Goal: Complete application form

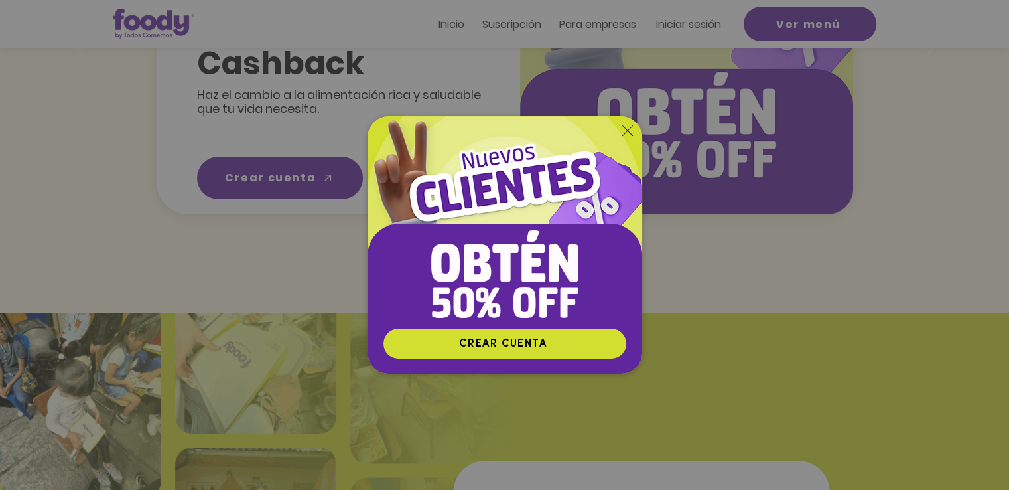
click at [811, 306] on div "Nuevos suscriptores 50% off" at bounding box center [504, 245] width 1009 height 490
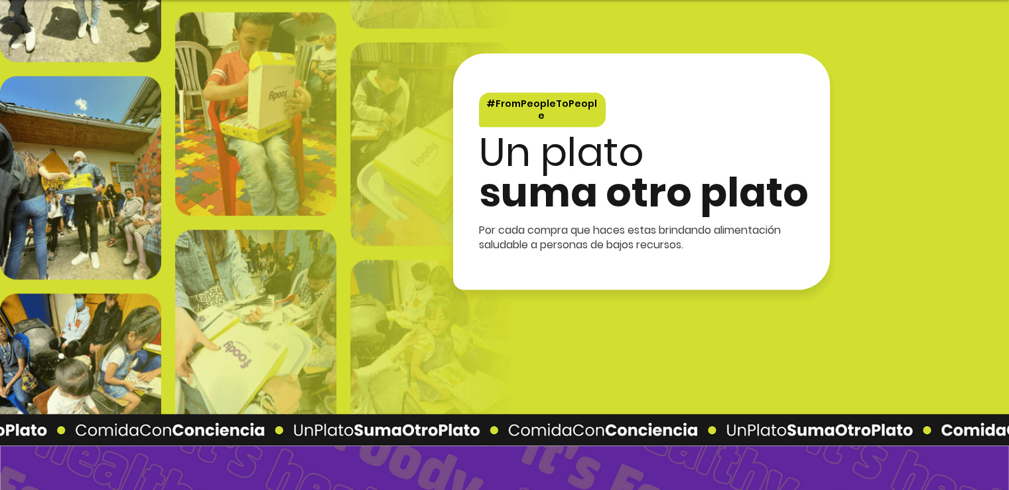
scroll to position [2456, 0]
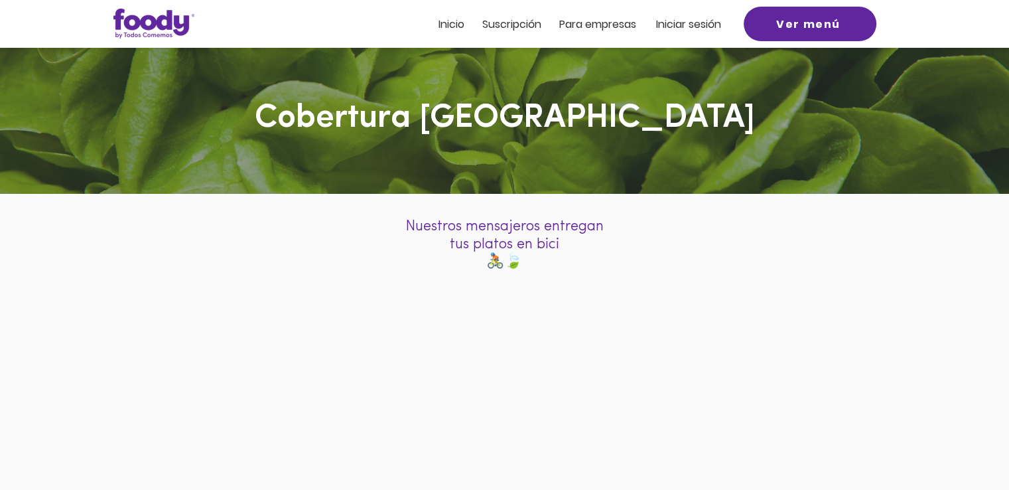
click at [613, 19] on span "ra empresas" at bounding box center [604, 24] width 64 height 15
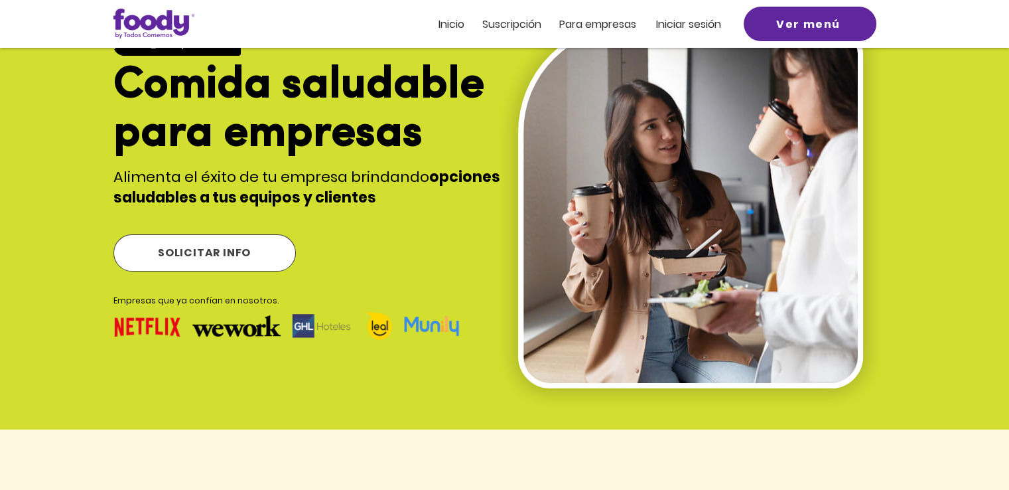
click at [281, 253] on span "SOLICITAR INFO" at bounding box center [204, 253] width 181 height 36
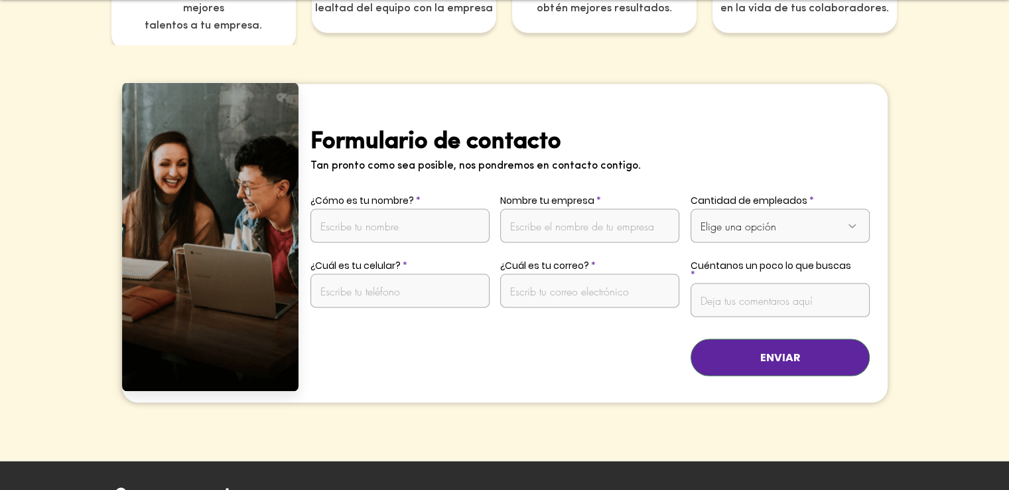
scroll to position [2613, 0]
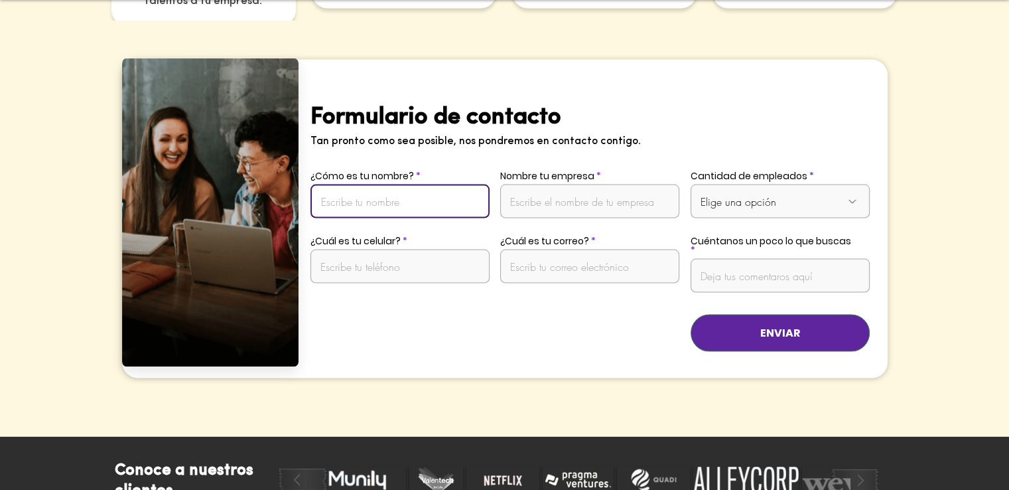
click at [361, 190] on input "¿Cómo es tu nombre?" at bounding box center [400, 201] width 179 height 34
type input "MARCELA PEÑA"
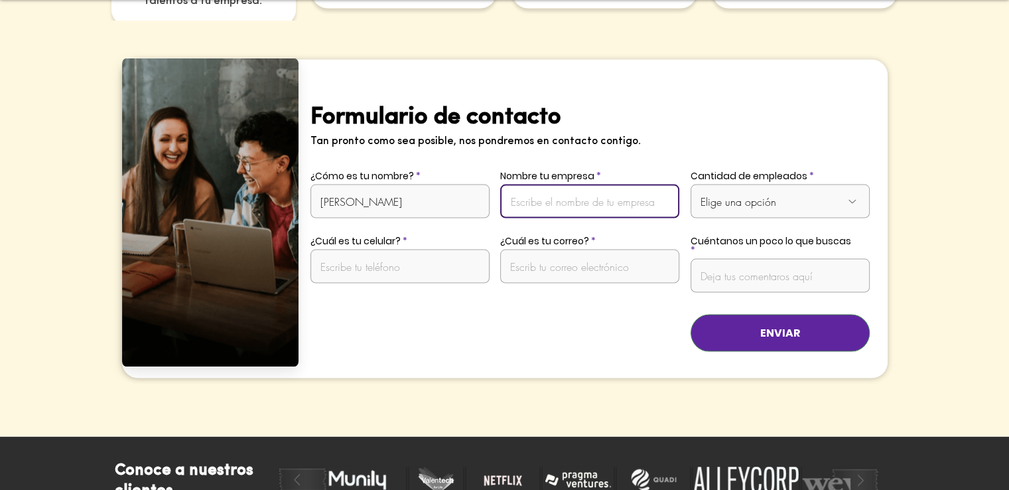
type input "52858121"
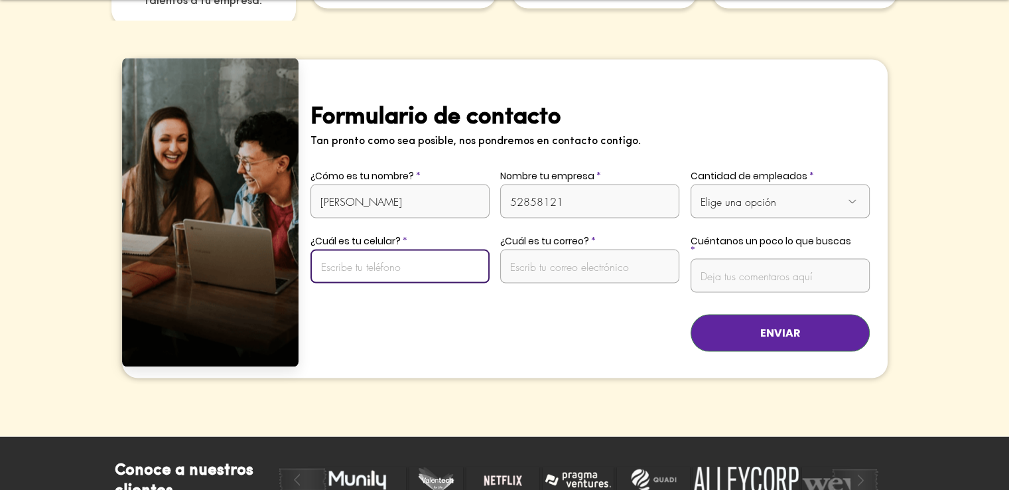
type input "3173291368"
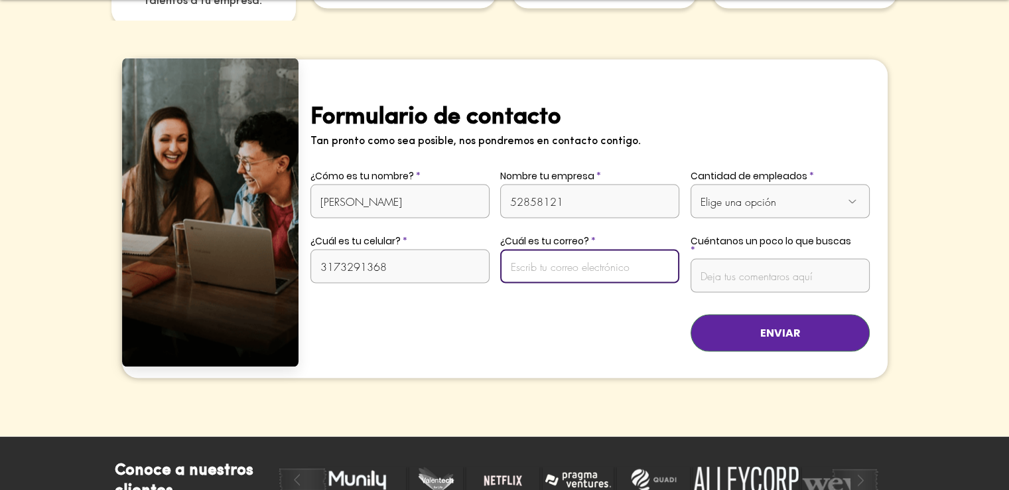
type input "marcepe_2882@hotmail.com"
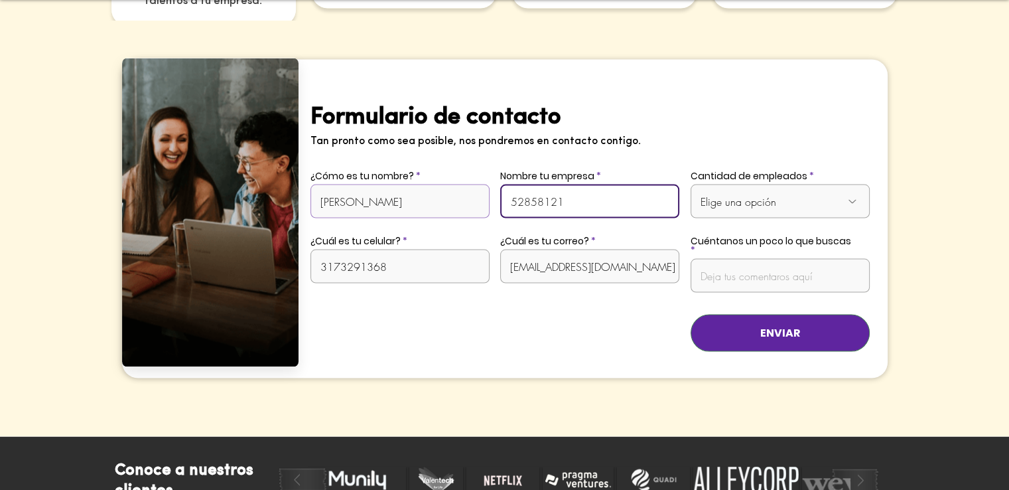
drag, startPoint x: 614, startPoint y: 179, endPoint x: 467, endPoint y: 190, distance: 147.8
click at [475, 186] on div "Formulario de contacto Tan pronto como sea posible, nos pondremos en contacto c…" at bounding box center [593, 219] width 589 height 318
click at [616, 184] on input "ULMA PACKAGING CCOLOMBIA" at bounding box center [589, 201] width 179 height 34
type input "ULMA PACKAGING COLOMBIA"
click at [626, 236] on label "¿Cuál es tu correo?" at bounding box center [589, 240] width 179 height 9
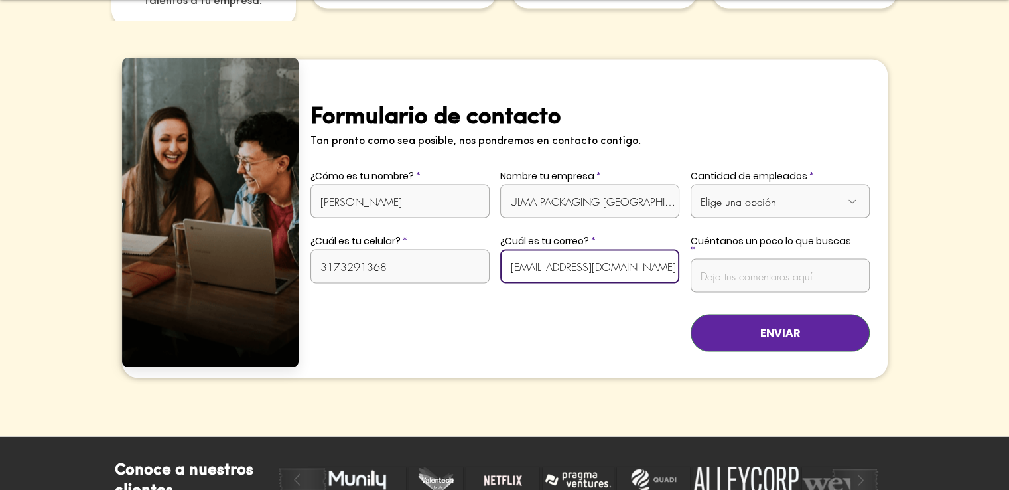
click at [626, 250] on input "marcepe_2882@hotmail.com" at bounding box center [589, 267] width 179 height 34
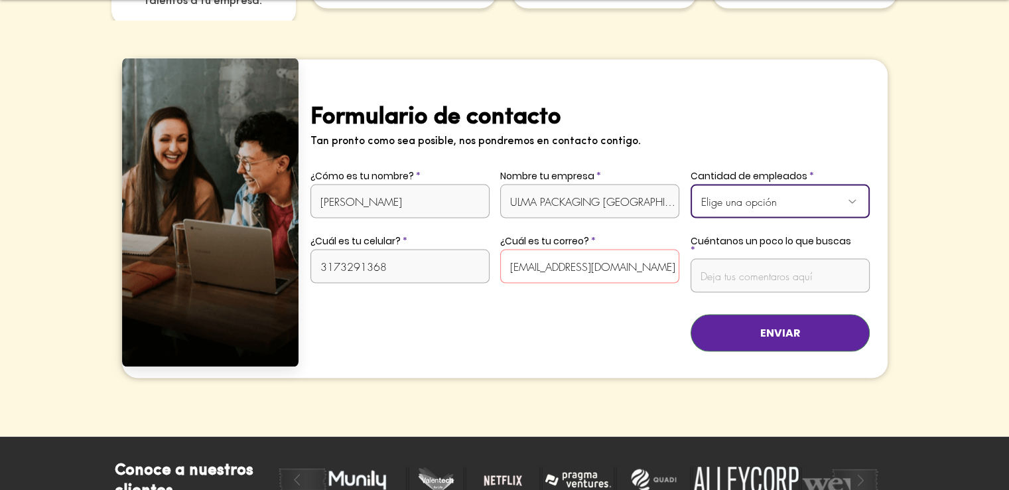
click at [772, 184] on select "Elige una opción De 1 a 10 empleados De 11 a 20 empleados De 21 a 50 empleados …" at bounding box center [780, 201] width 179 height 34
select select "De 21 a 50 empleados"
click at [691, 184] on select "Elige una opción De 1 a 10 empleados De 11 a 20 empleados De 21 a 50 empleados …" at bounding box center [780, 201] width 179 height 34
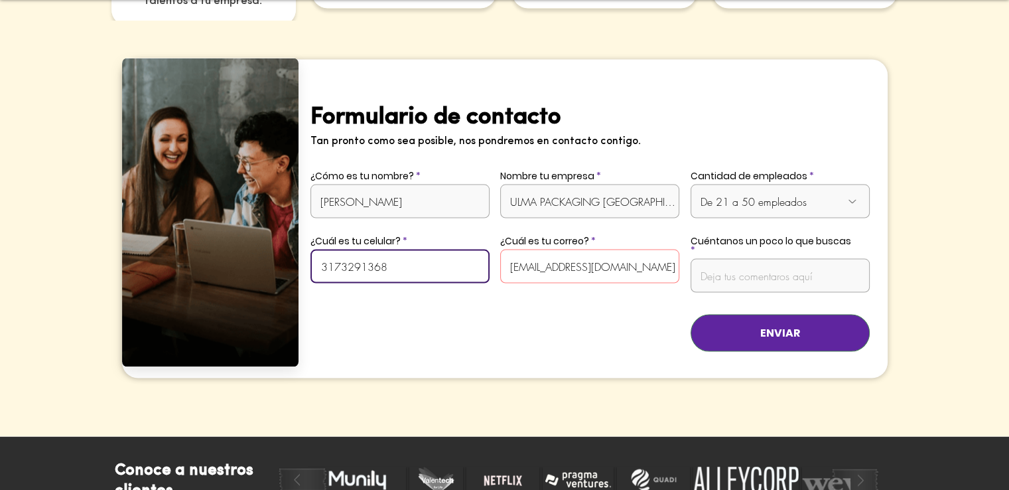
click at [419, 250] on input "3173291368" at bounding box center [400, 267] width 179 height 34
drag, startPoint x: 421, startPoint y: 245, endPoint x: 188, endPoint y: 277, distance: 235.8
click at [221, 254] on div "Formulario de contacto Tan pronto como sea posible, nos pondremos en contacto c…" at bounding box center [505, 218] width 766 height 320
type input "3177857494"
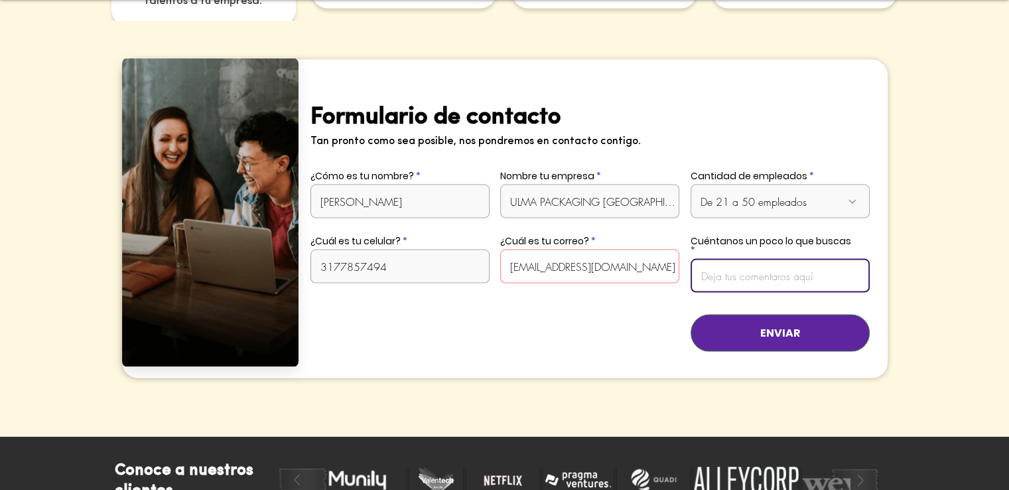
click at [778, 259] on input "Cuéntanos un poco lo que buscas" at bounding box center [780, 276] width 179 height 34
type input "E"
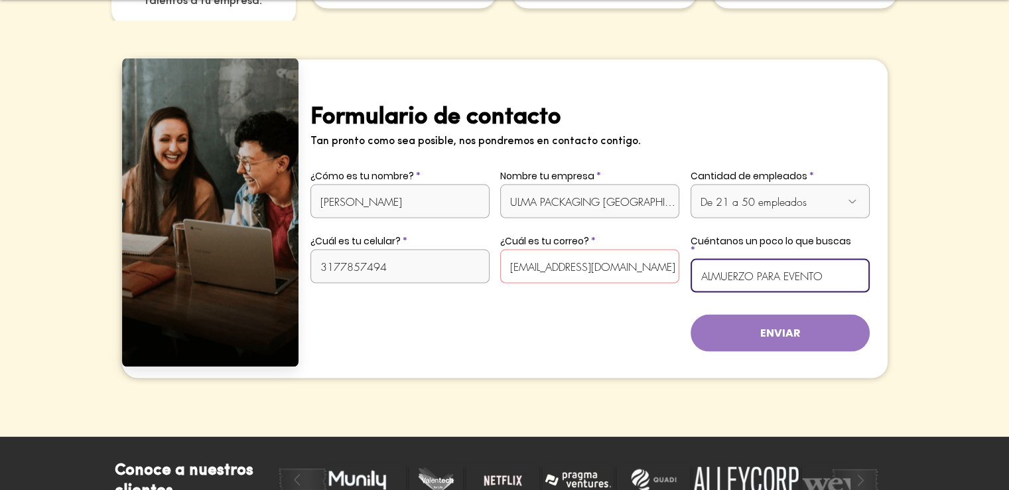
type input "ALMUERZO PARA EVENTO"
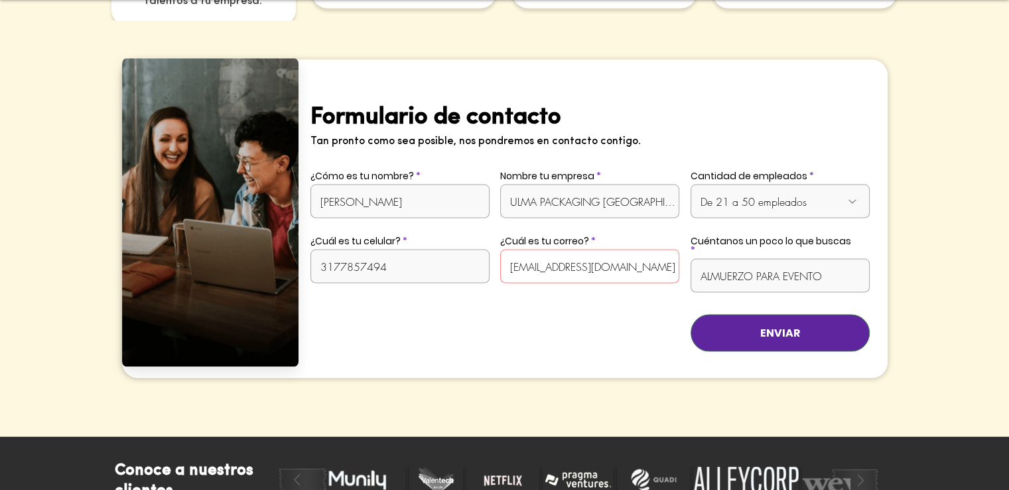
drag, startPoint x: 794, startPoint y: 310, endPoint x: 610, endPoint y: 256, distance: 192.4
click at [573, 316] on div "Formulario de contacto Tan pronto como sea posible, nos pondremos en contacto c…" at bounding box center [593, 219] width 589 height 318
click at [640, 250] on input "marcepe_2882@hotmail.com" at bounding box center [589, 267] width 179 height 34
type input "admin@ulmapackaging.co"
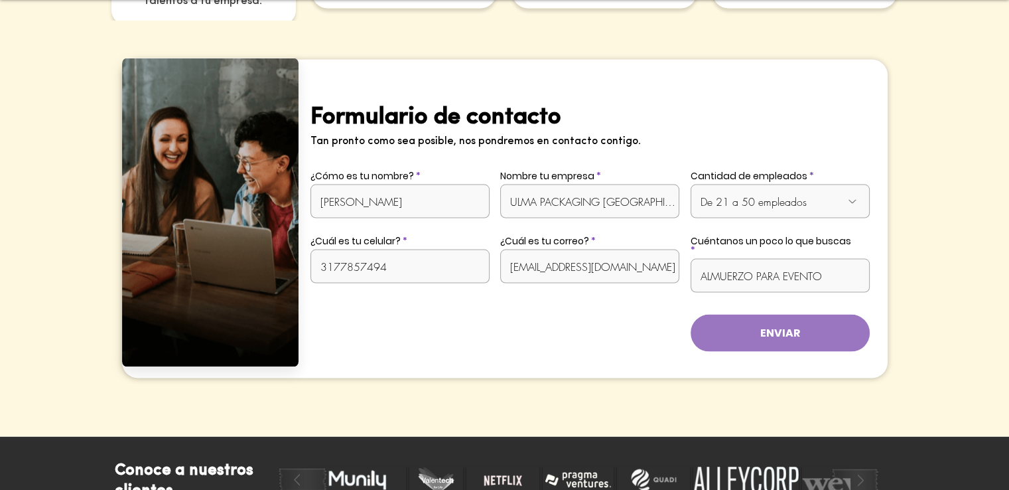
click at [769, 315] on button "ENVIAR" at bounding box center [780, 333] width 179 height 37
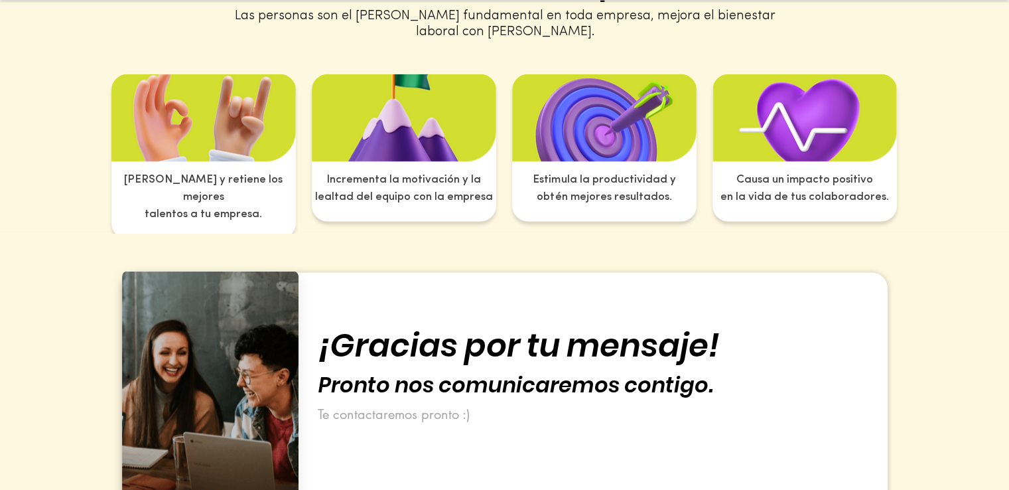
scroll to position [2387, 0]
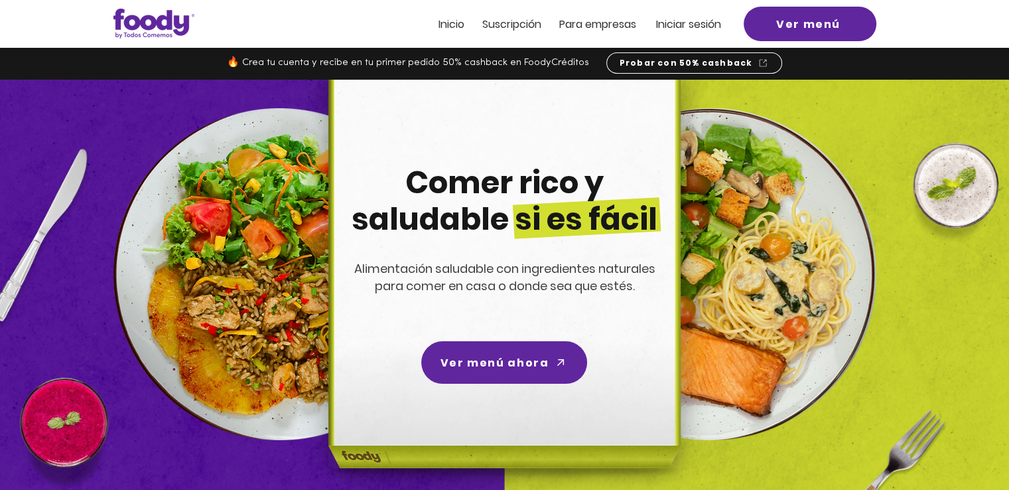
click at [451, 27] on span "Inicio" at bounding box center [452, 24] width 26 height 15
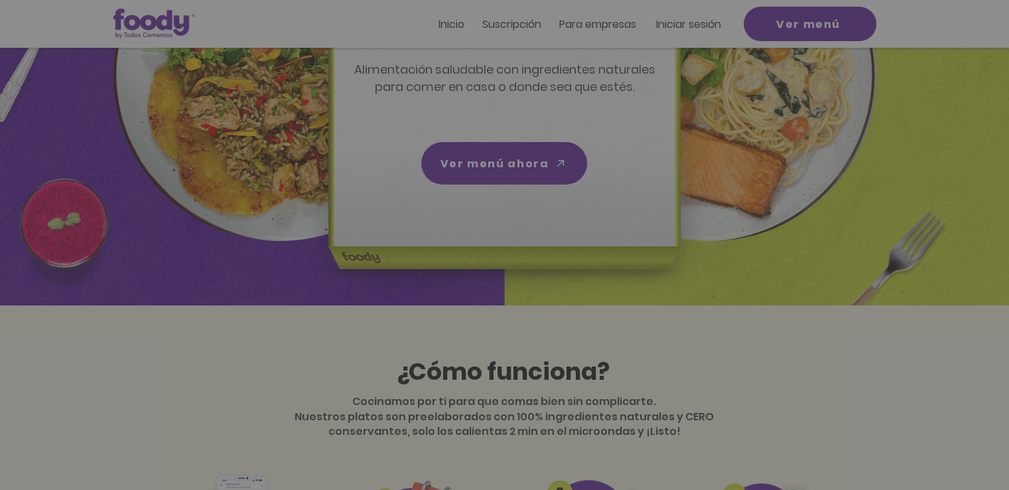
click at [483, 150] on img "Nuevos suscriptores 50% off" at bounding box center [505, 222] width 275 height 212
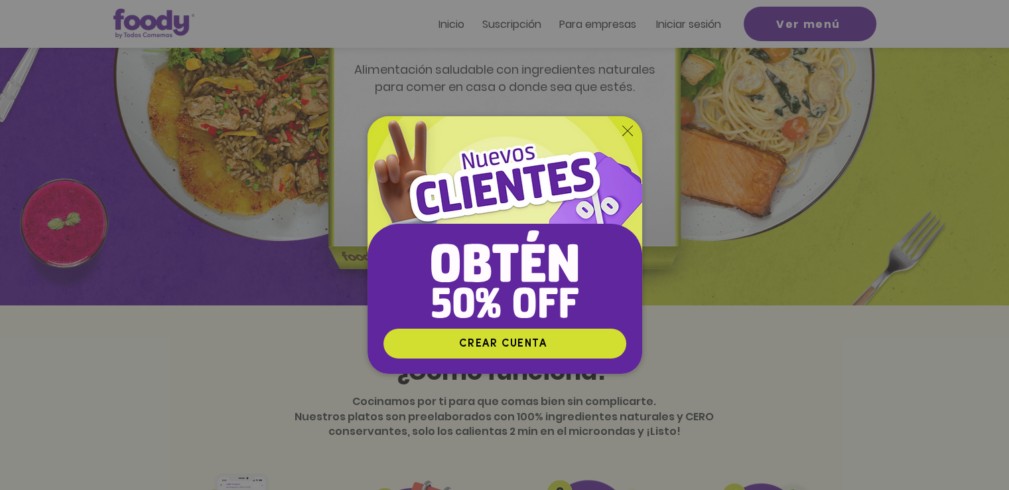
click at [478, 160] on img "Nuevos suscriptores 50% off" at bounding box center [505, 222] width 275 height 212
click at [634, 126] on img "Nuevos suscriptores 50% off" at bounding box center [505, 222] width 275 height 212
click at [621, 132] on img "Nuevos suscriptores 50% off" at bounding box center [505, 222] width 275 height 212
click at [627, 132] on icon "Volver al sitio" at bounding box center [628, 130] width 11 height 11
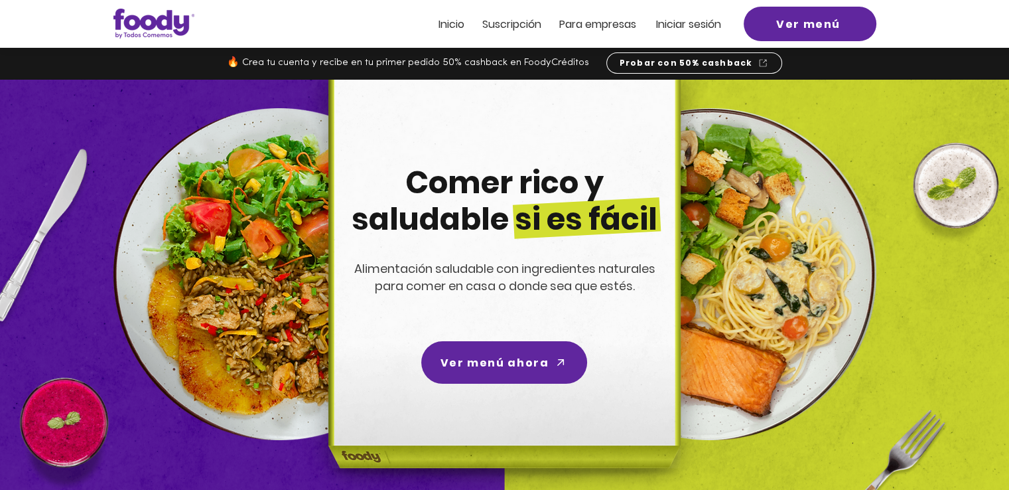
scroll to position [199, 0]
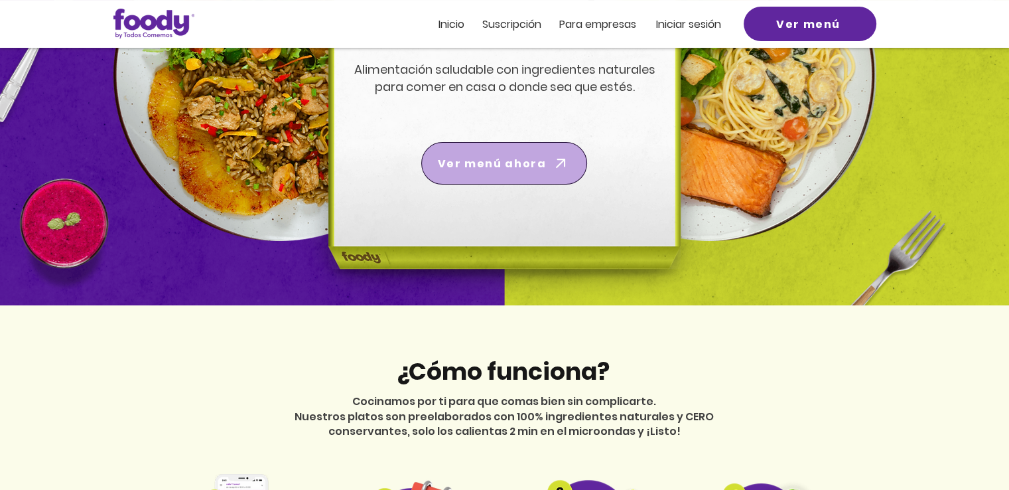
click at [486, 163] on span "Ver menú ahora" at bounding box center [492, 163] width 108 height 17
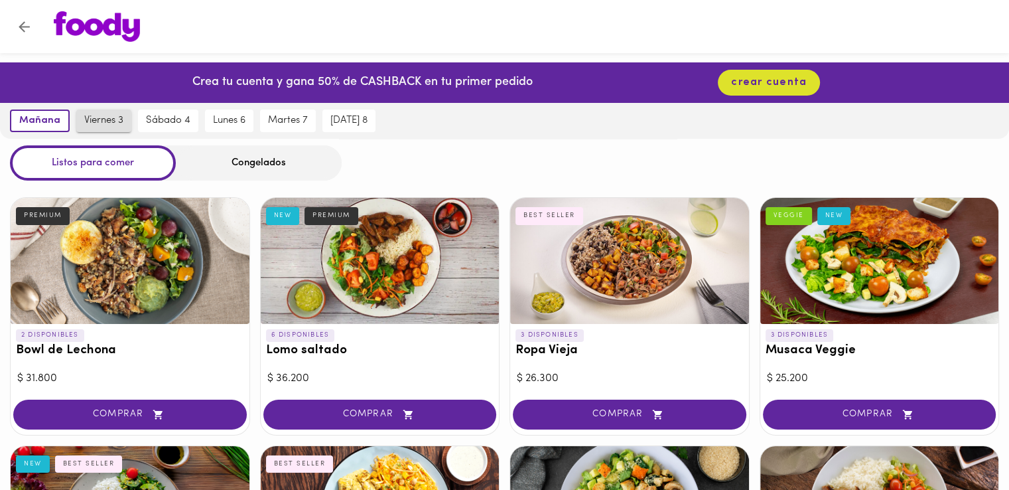
click at [80, 117] on button "viernes 3" at bounding box center [103, 121] width 55 height 23
